Goal: Navigation & Orientation: Understand site structure

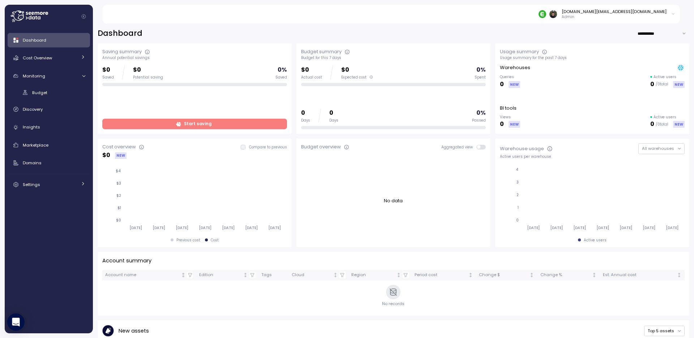
click at [315, 21] on div "gangxin.li@enable.com Admin" at bounding box center [396, 14] width 570 height 19
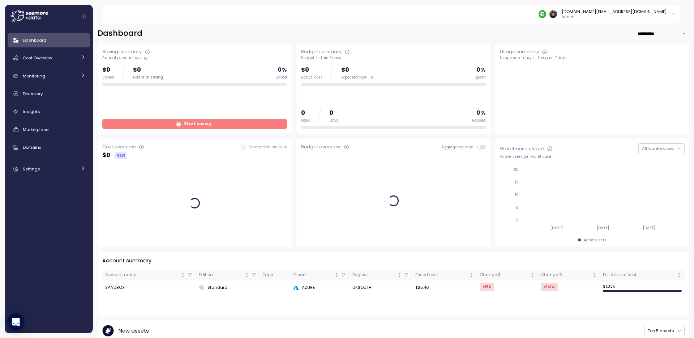
click at [256, 33] on div "**********" at bounding box center [394, 33] width 592 height 10
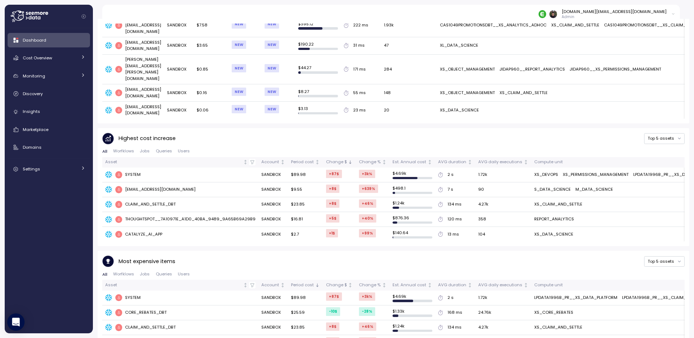
click at [466, 255] on div "Most expensive items Top 5 assets" at bounding box center [393, 261] width 582 height 12
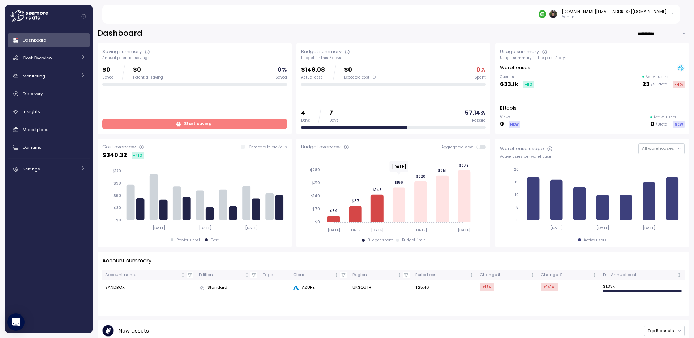
scroll to position [1, 0]
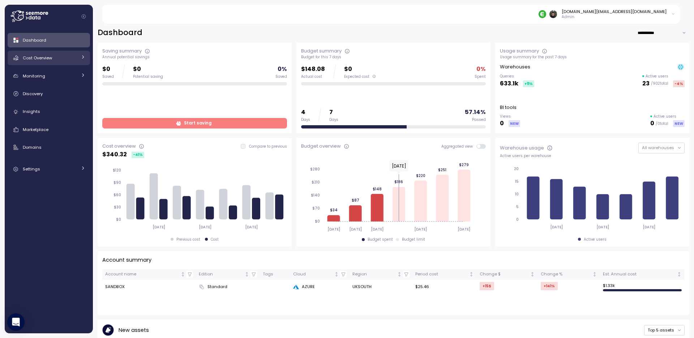
click at [53, 60] on div "Cost Overview" at bounding box center [50, 57] width 54 height 7
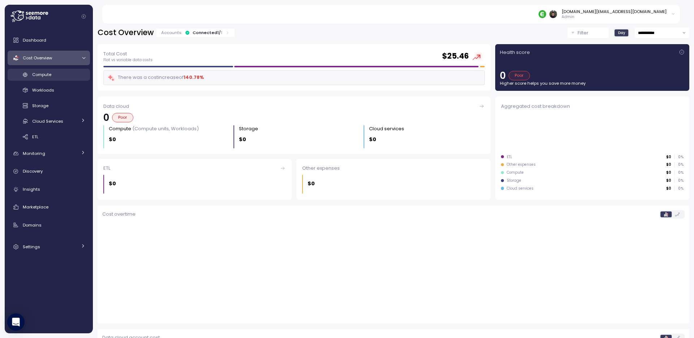
click at [51, 75] on span "Compute" at bounding box center [41, 75] width 19 height 6
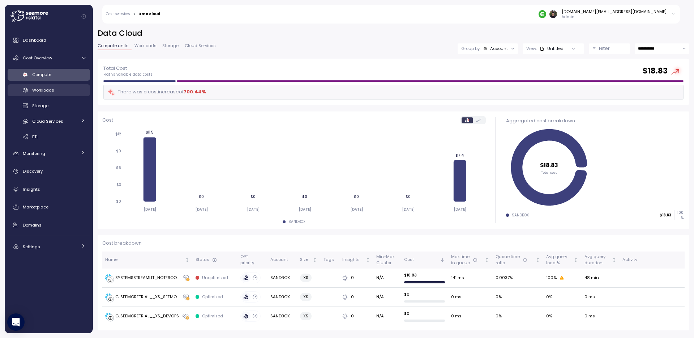
click at [58, 90] on div "Workloads" at bounding box center [58, 89] width 53 height 7
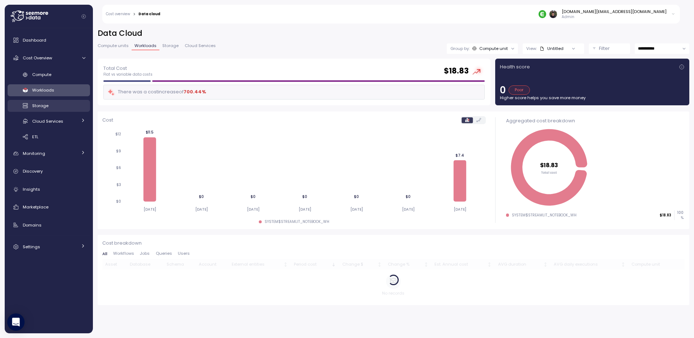
click at [56, 107] on div "Storage" at bounding box center [58, 105] width 53 height 7
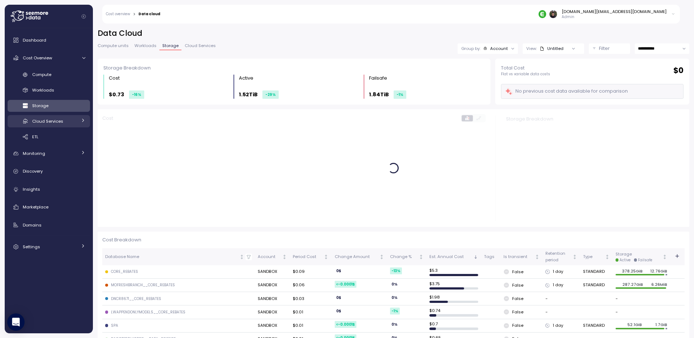
click at [56, 119] on span "Cloud Services" at bounding box center [47, 121] width 31 height 6
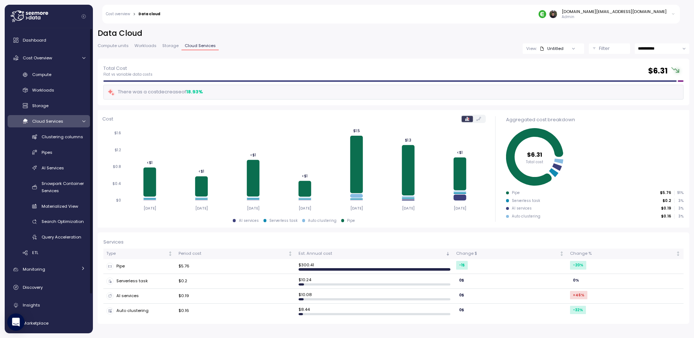
click at [55, 121] on span "Cloud Services" at bounding box center [47, 121] width 31 height 6
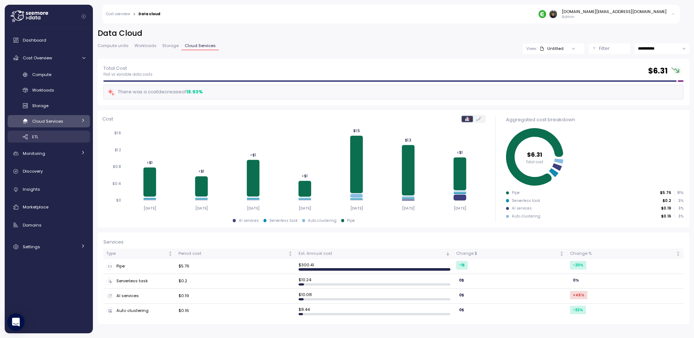
click at [54, 138] on div "ETL" at bounding box center [58, 136] width 53 height 7
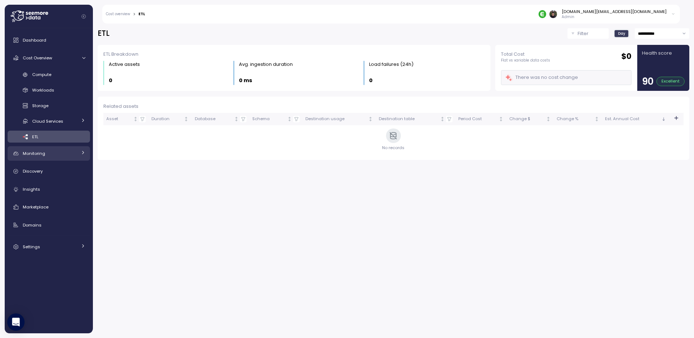
click at [53, 158] on link "Monitoring" at bounding box center [49, 153] width 82 height 14
click at [52, 166] on div "Budget" at bounding box center [58, 169] width 53 height 7
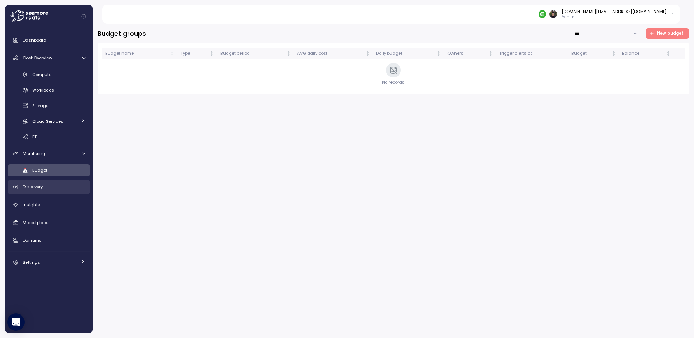
click at [50, 188] on div "Discovery" at bounding box center [54, 186] width 63 height 7
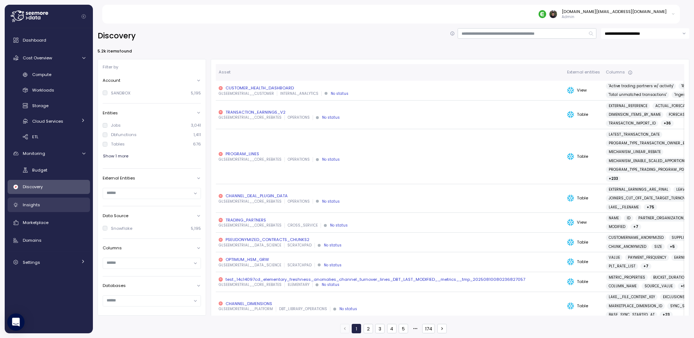
click at [47, 206] on div "Insights" at bounding box center [54, 204] width 63 height 7
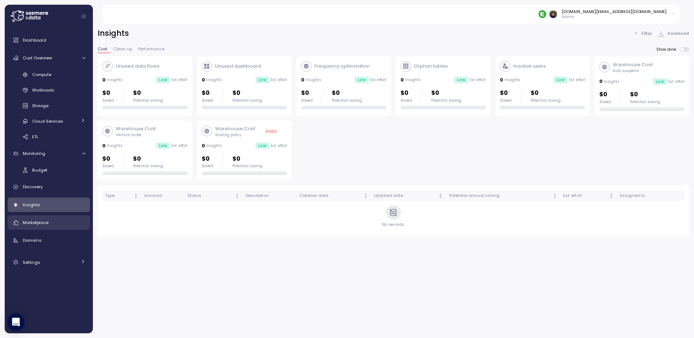
click at [47, 223] on span "Marketplace" at bounding box center [36, 222] width 26 height 6
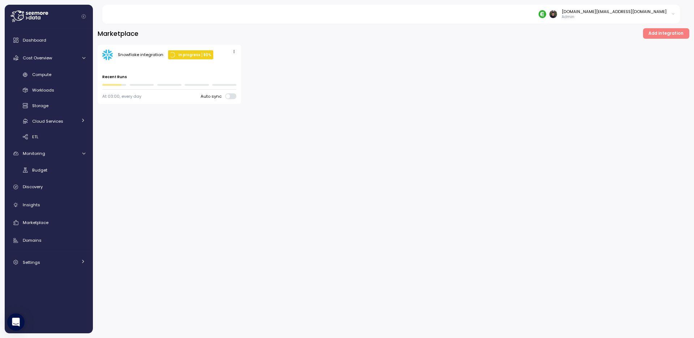
click at [144, 72] on div "Last run ago Recent Runs" at bounding box center [169, 75] width 134 height 22
click at [48, 74] on span "Compute" at bounding box center [41, 75] width 19 height 6
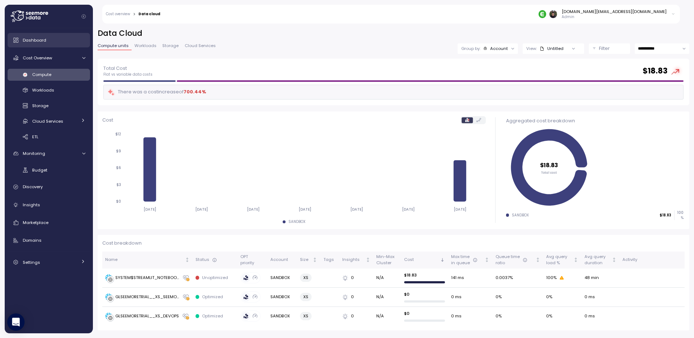
click at [44, 43] on span "Dashboard" at bounding box center [35, 40] width 24 height 6
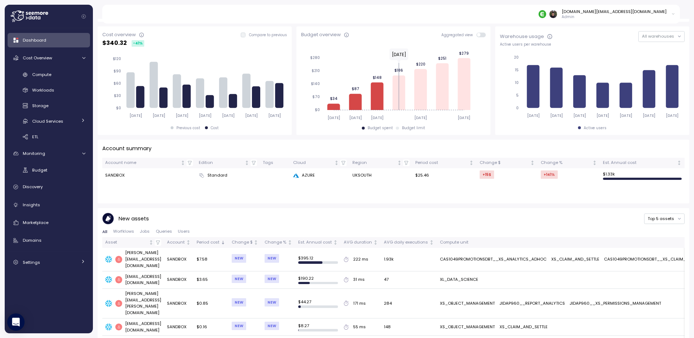
scroll to position [109, 0]
